Goal: Task Accomplishment & Management: Complete application form

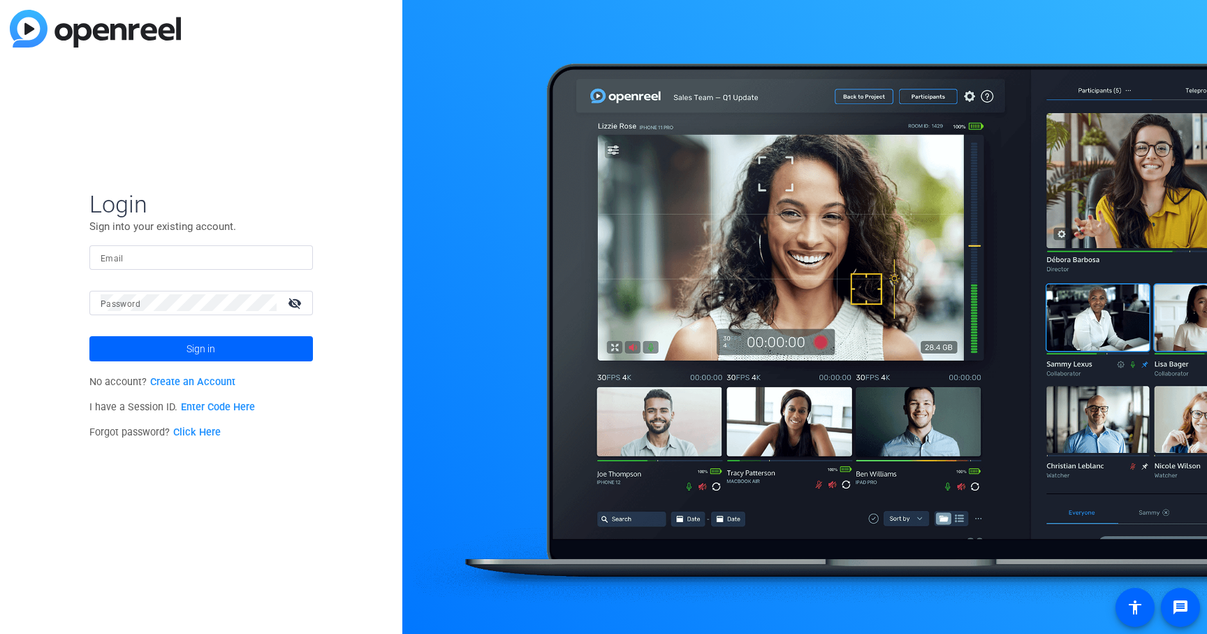
click at [220, 385] on link "Create an Account" at bounding box center [192, 382] width 85 height 12
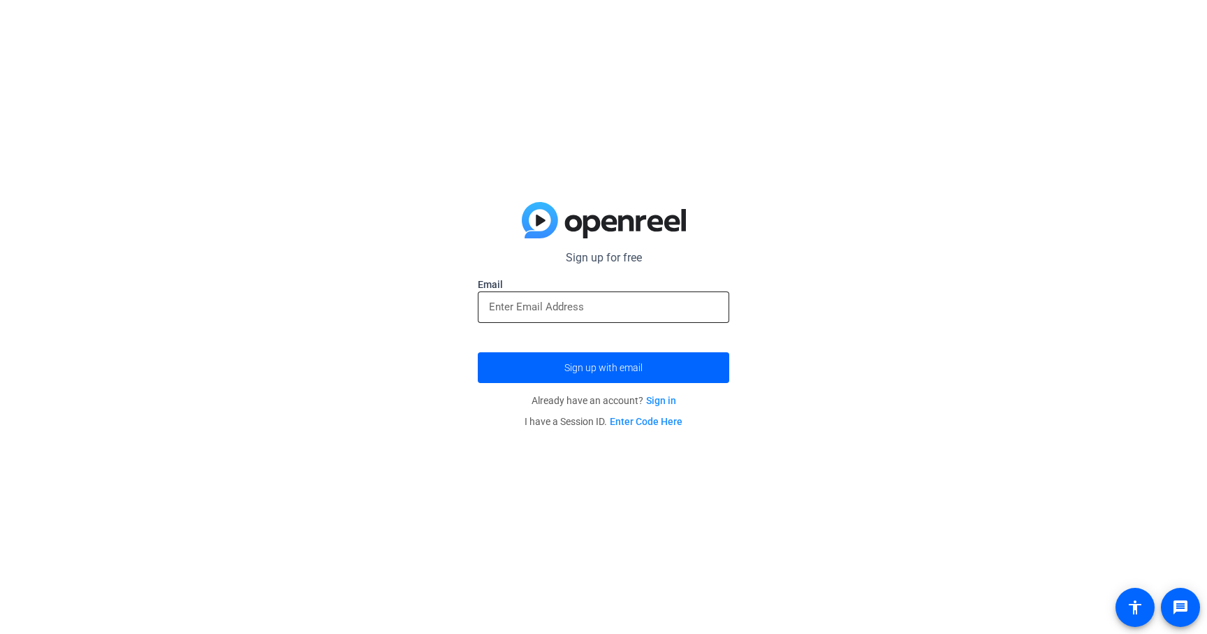
click at [657, 296] on div at bounding box center [603, 306] width 229 height 31
click at [647, 307] on input "email" at bounding box center [603, 306] width 229 height 17
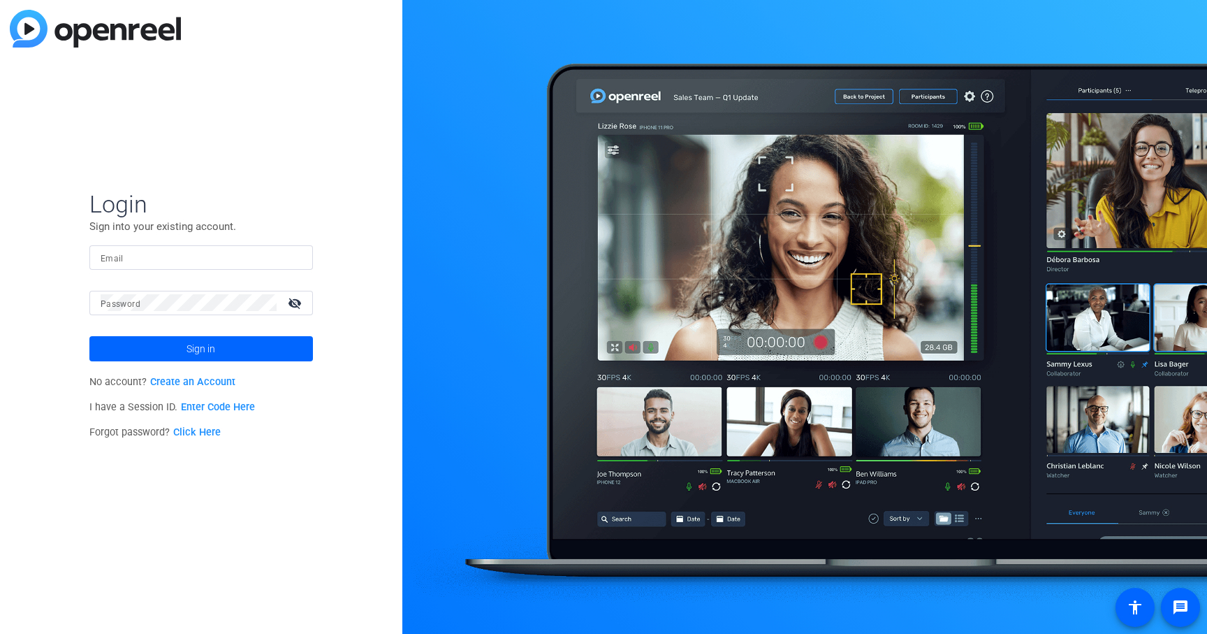
click at [171, 386] on link "Create an Account" at bounding box center [192, 382] width 85 height 12
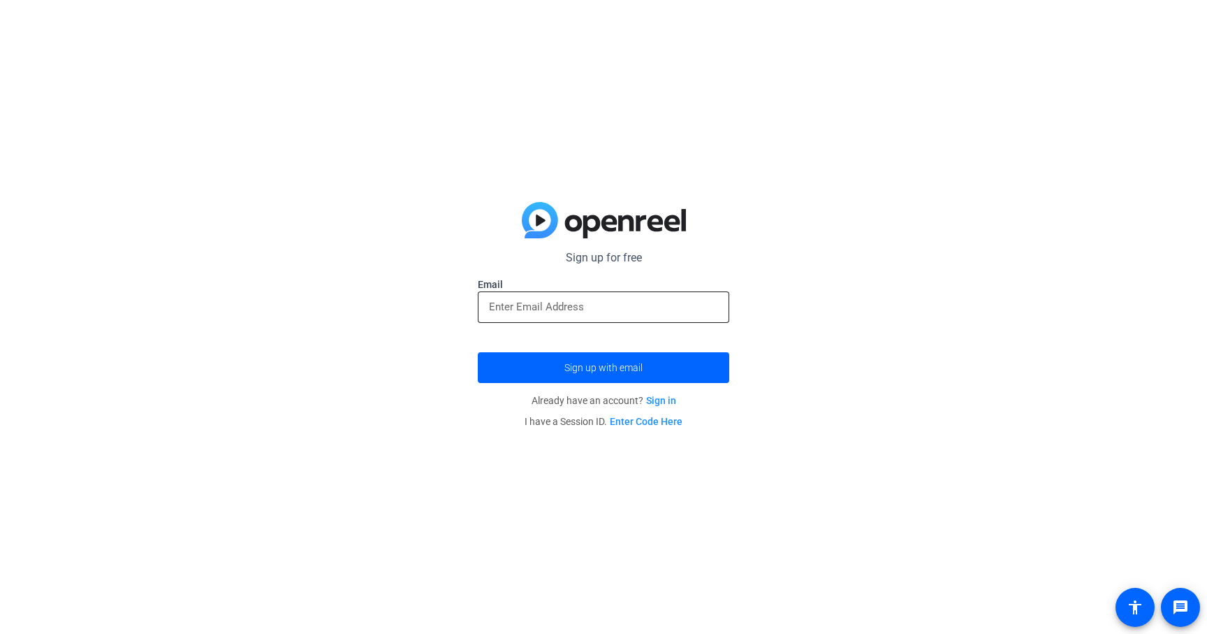
click at [519, 315] on div at bounding box center [603, 306] width 229 height 31
type input "[PERSON_NAME][EMAIL_ADDRESS][DOMAIN_NAME]"
click at [478, 352] on button "Sign up with email" at bounding box center [603, 367] width 251 height 31
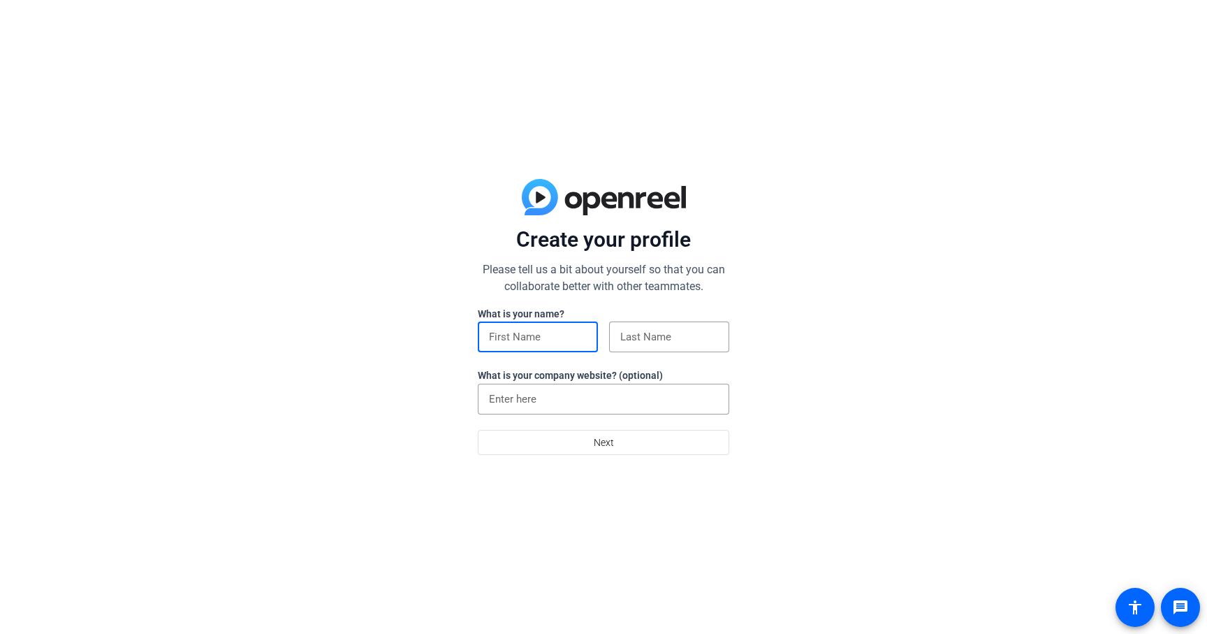
click at [537, 343] on input at bounding box center [538, 336] width 98 height 17
type input "[PERSON_NAME]"
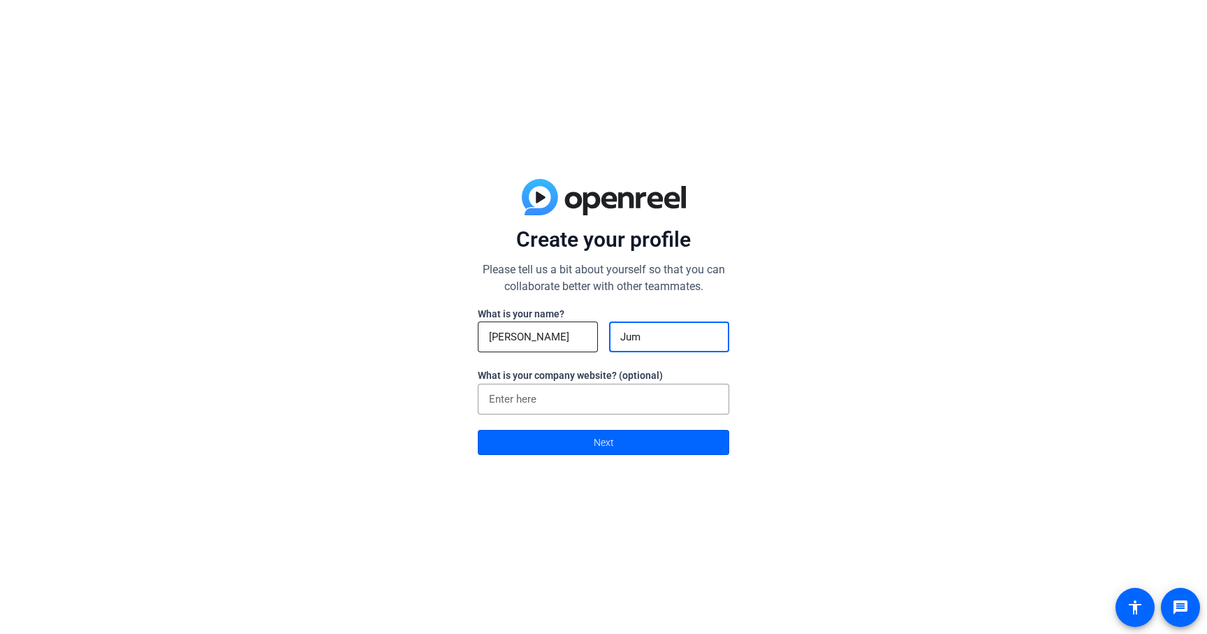
type input "Jump"
click button "Next" at bounding box center [603, 442] width 251 height 25
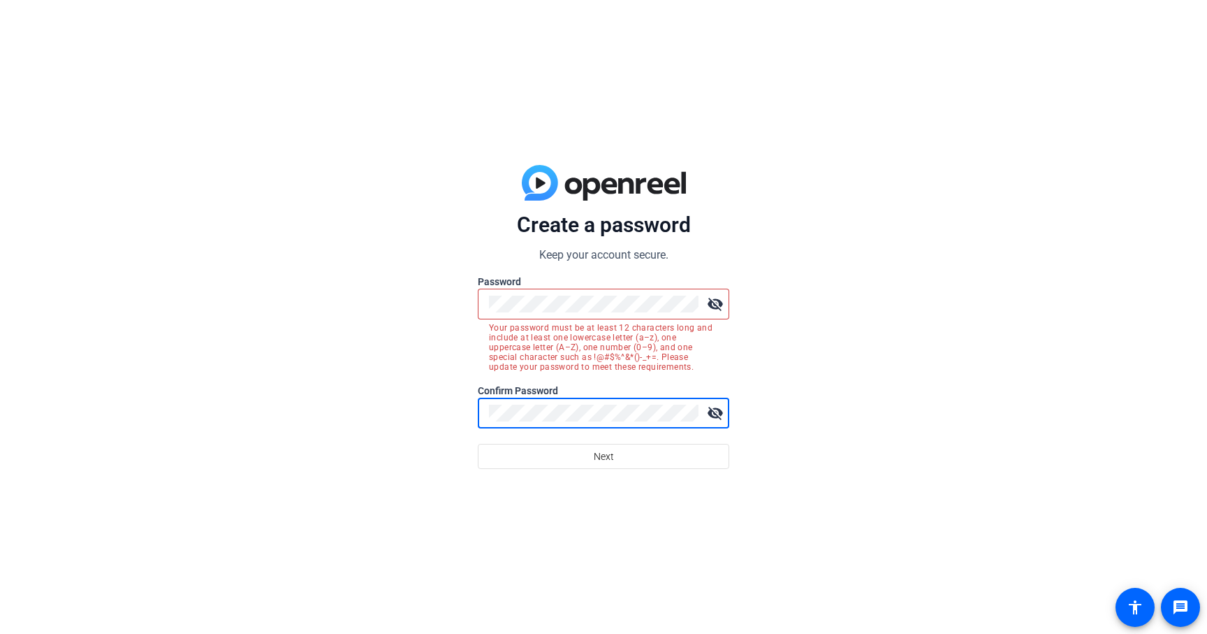
drag, startPoint x: 717, startPoint y: 305, endPoint x: 708, endPoint y: 305, distance: 9.1
click at [717, 305] on mat-icon "visibility_off" at bounding box center [715, 304] width 28 height 28
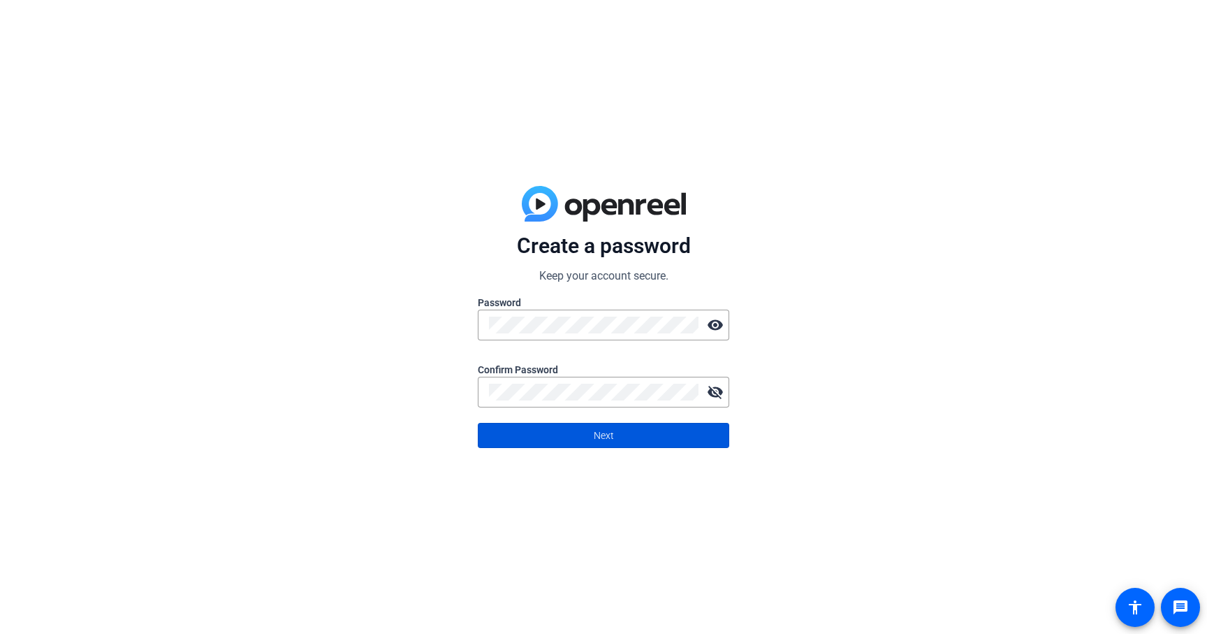
click at [614, 437] on span at bounding box center [604, 435] width 250 height 34
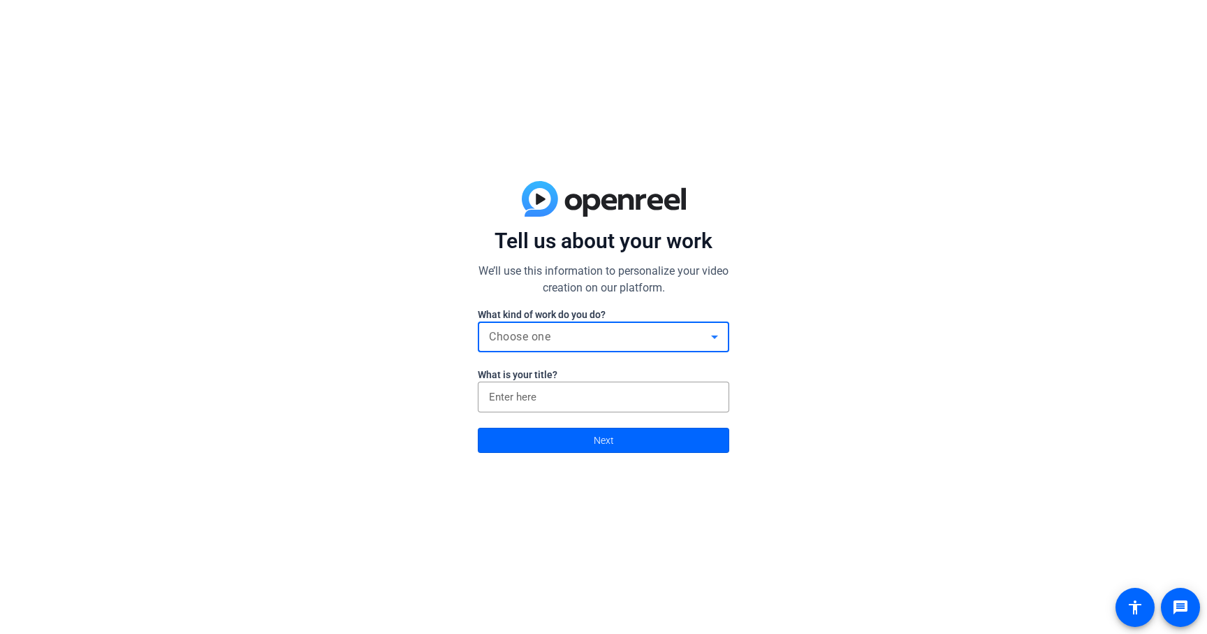
click at [621, 340] on div "Choose one" at bounding box center [600, 336] width 222 height 17
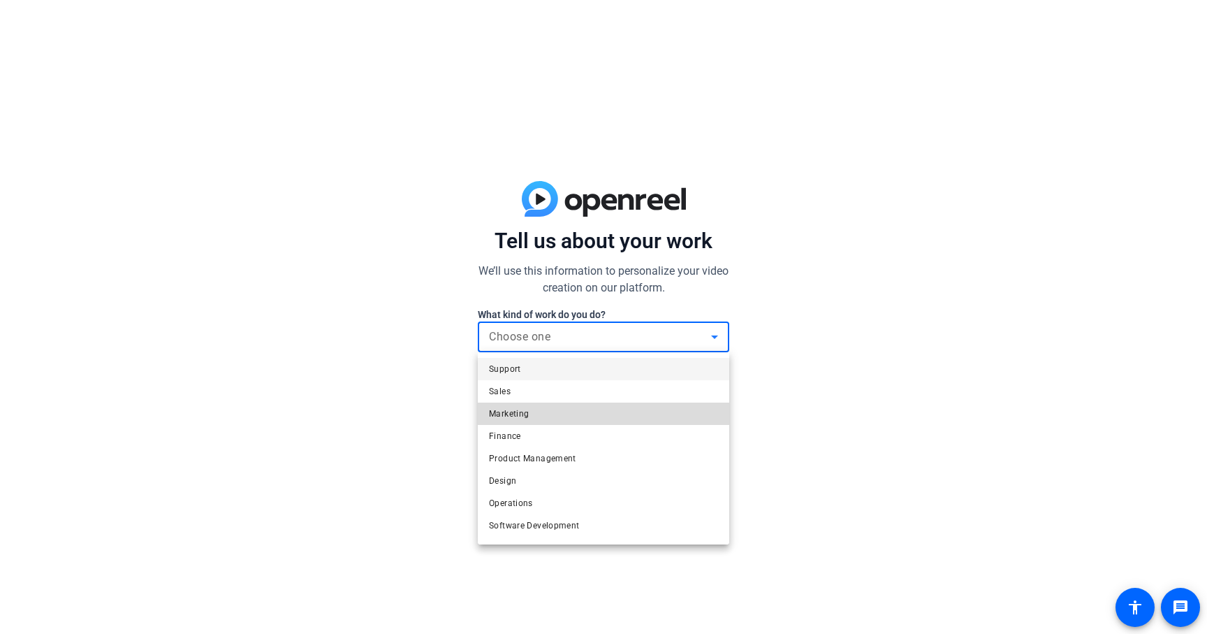
click at [564, 415] on mat-option "Marketing" at bounding box center [603, 413] width 251 height 22
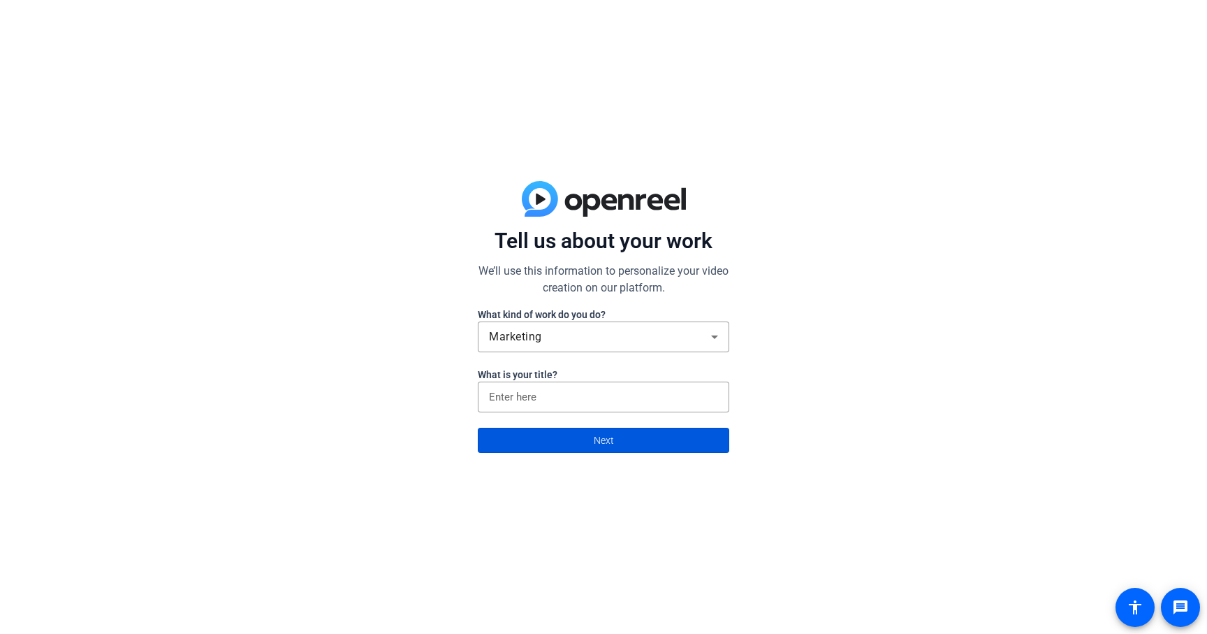
click at [571, 437] on span at bounding box center [604, 440] width 250 height 34
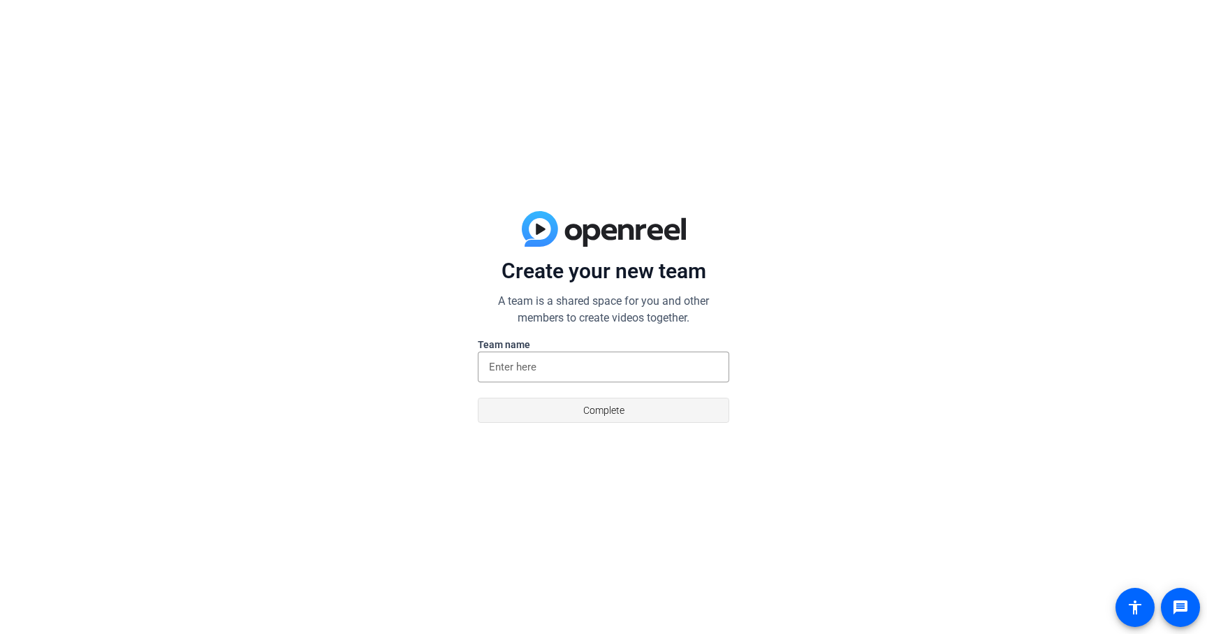
click at [582, 411] on span at bounding box center [604, 410] width 250 height 34
click at [574, 370] on input at bounding box center [603, 366] width 229 height 17
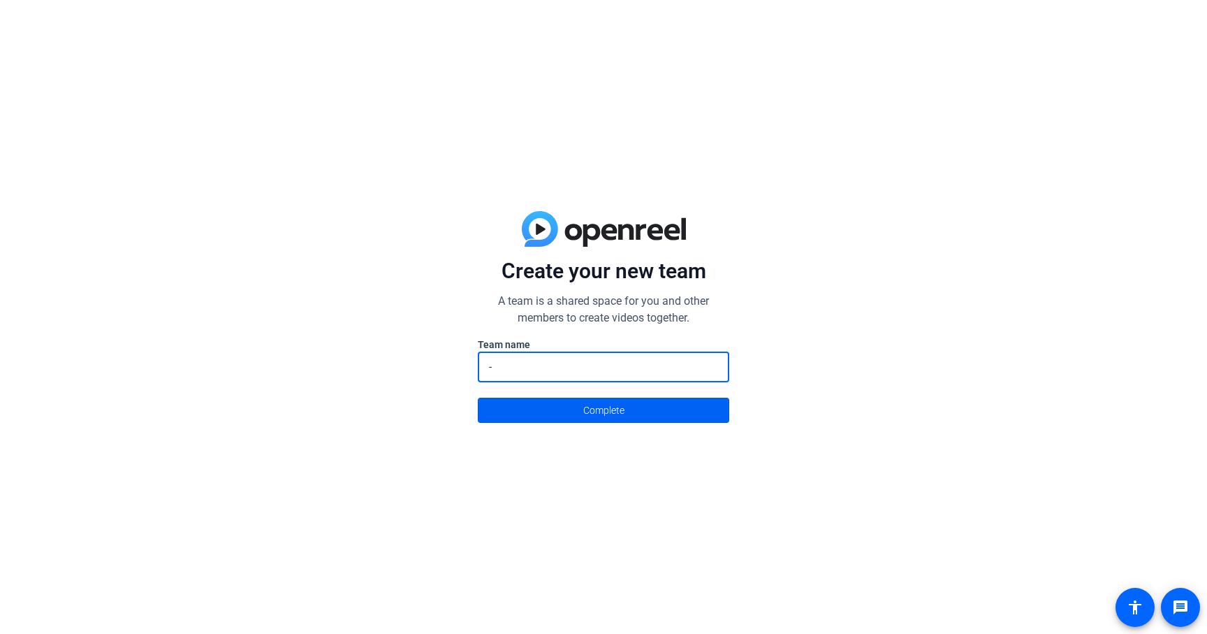
type input "-"
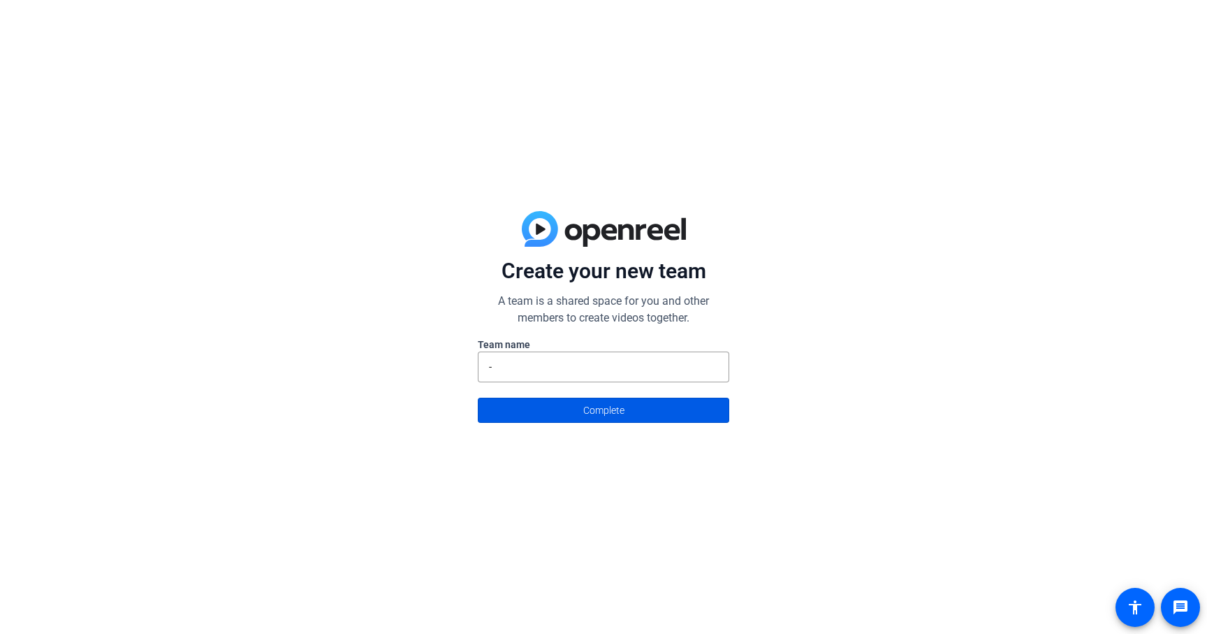
click at [576, 407] on span at bounding box center [604, 410] width 250 height 34
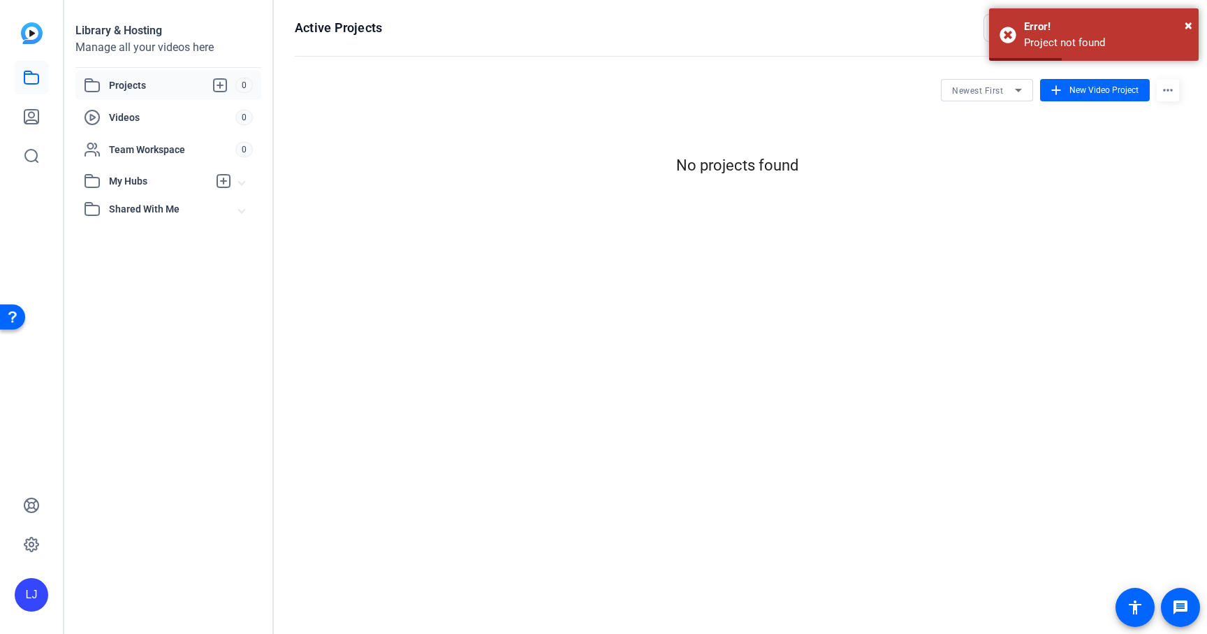
click at [244, 180] on span at bounding box center [242, 181] width 6 height 15
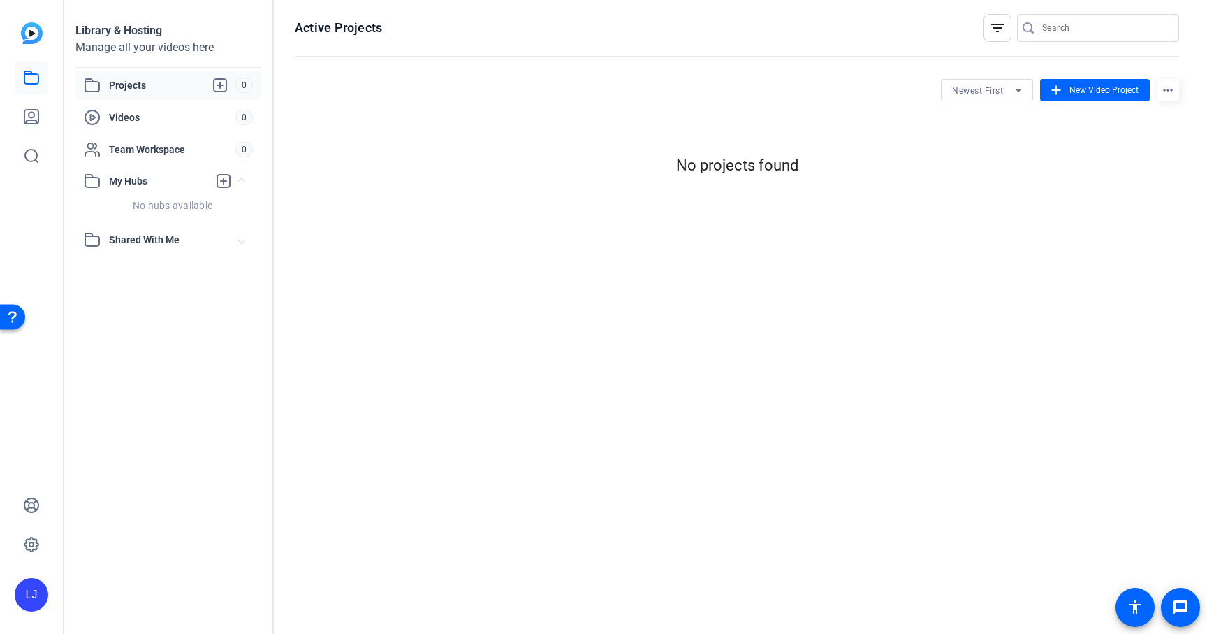
click at [247, 241] on mat-expansion-panel-header "Shared With Me" at bounding box center [168, 240] width 186 height 28
